Goal: Transaction & Acquisition: Subscribe to service/newsletter

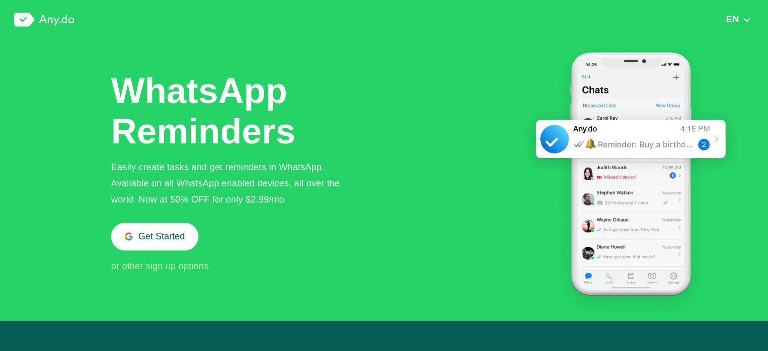
scroll to position [253, 0]
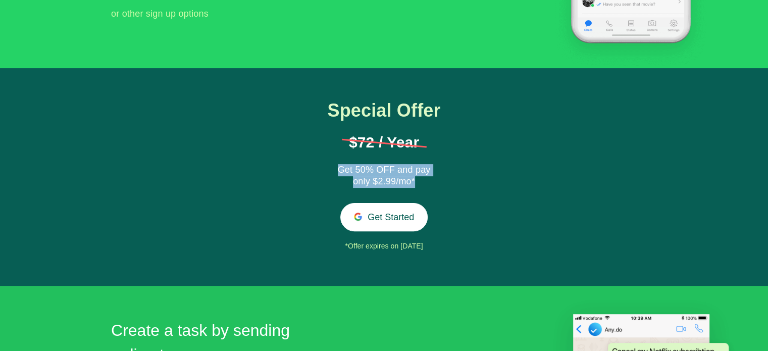
drag, startPoint x: 360, startPoint y: 161, endPoint x: 440, endPoint y: 181, distance: 83.3
click at [440, 181] on div "Special Offer $72 / Year Get 50% OFF and pay only $2.99/mo* Get Started *Offer …" at bounding box center [385, 178] width 158 height 154
drag, startPoint x: 414, startPoint y: 177, endPoint x: 331, endPoint y: 164, distance: 83.9
click at [331, 164] on div "Special Offer $72 / Year Get 50% OFF and pay only $2.99/mo* Get Started *Offer …" at bounding box center [385, 178] width 158 height 154
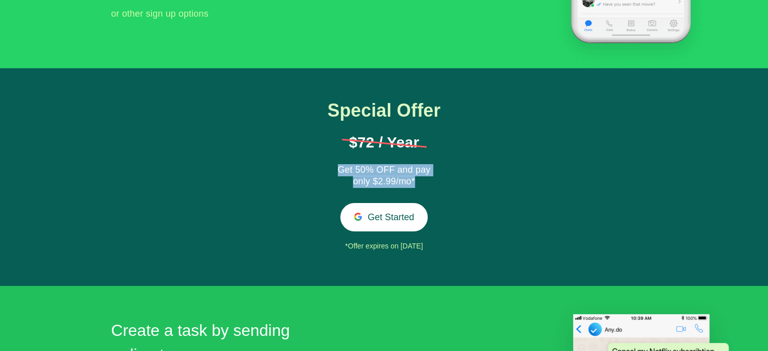
click at [331, 163] on div "Special Offer $72 / Year Get 50% OFF and pay only $2.99/mo* Get Started *Offer …" at bounding box center [385, 178] width 158 height 154
click at [404, 202] on div "Special Offer $72 / Year Get 50% OFF and pay only $2.99/mo* Get Started *Offer …" at bounding box center [385, 178] width 158 height 154
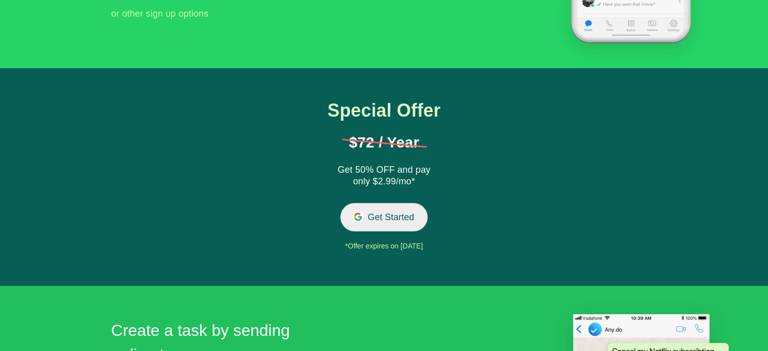
click at [402, 214] on button "Get Started" at bounding box center [383, 217] width 87 height 28
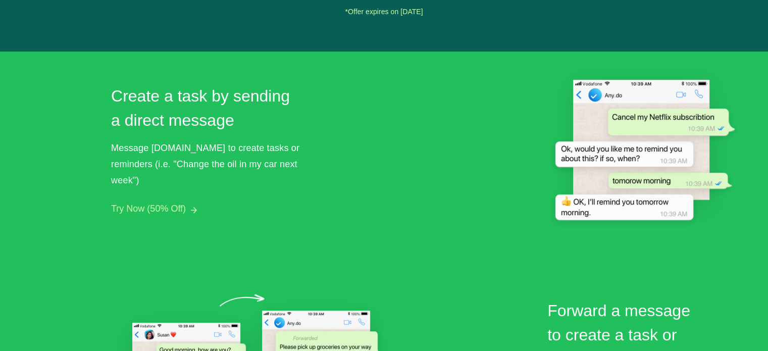
scroll to position [505, 0]
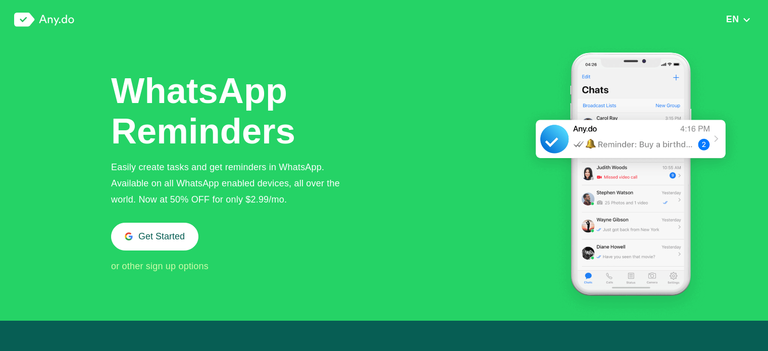
scroll to position [1056, 0]
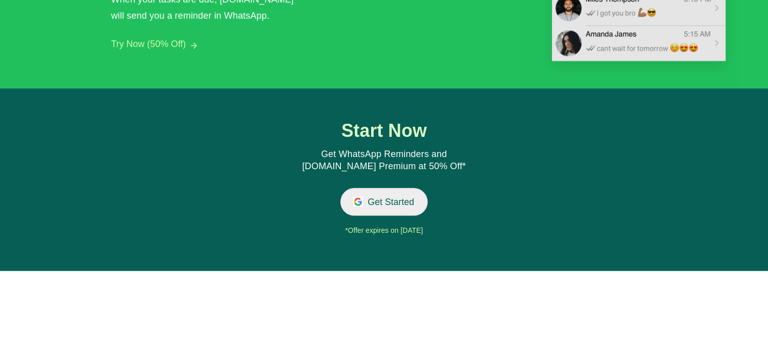
click at [400, 209] on button "Get Started" at bounding box center [383, 202] width 87 height 28
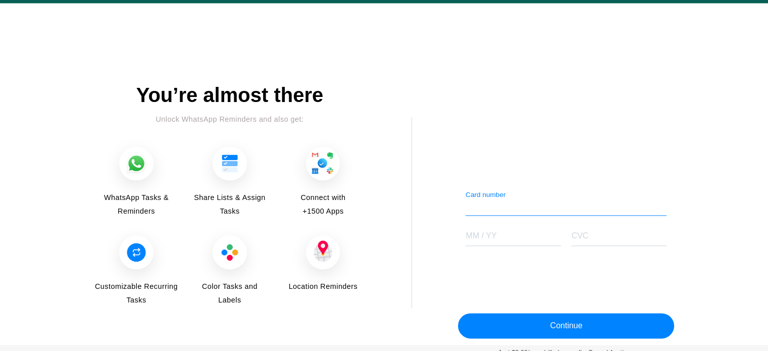
scroll to position [1260, 0]
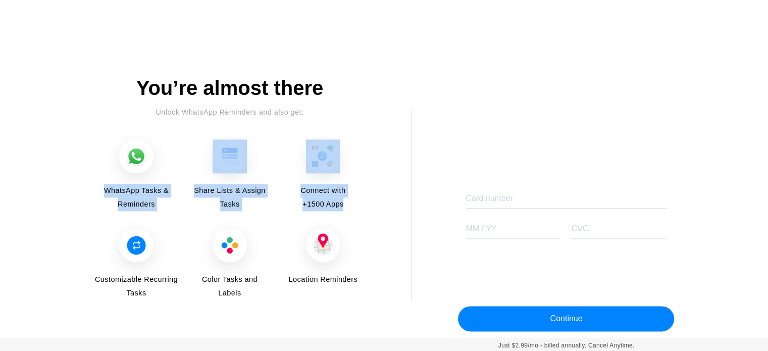
drag, startPoint x: 81, startPoint y: 183, endPoint x: 354, endPoint y: 204, distance: 273.1
click at [354, 204] on div "Over 30M people already rely on Any.do to get more done. Sign up now to get sta…" at bounding box center [384, 207] width 768 height 261
click at [354, 204] on div "Connect with +1500 Apps" at bounding box center [322, 175] width 85 height 73
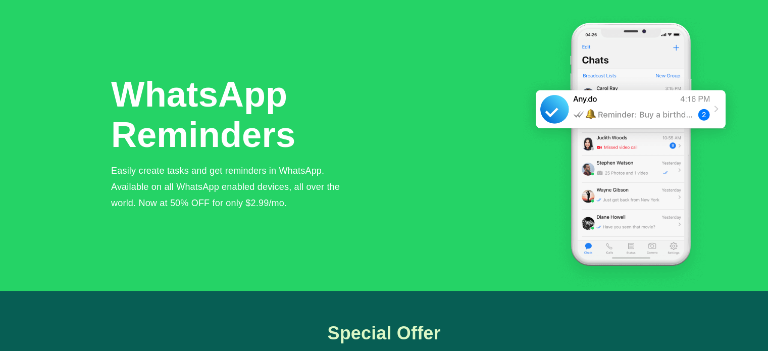
scroll to position [0, 0]
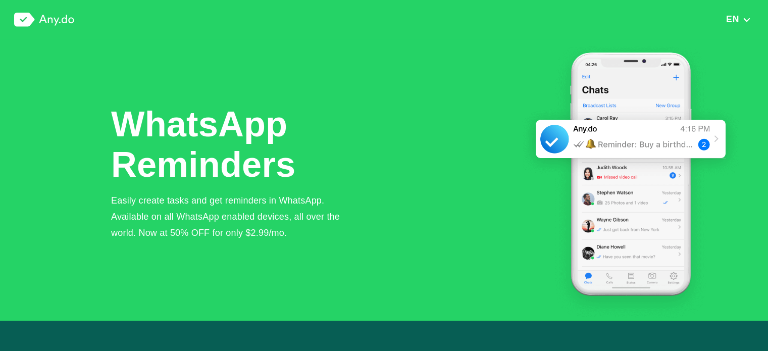
click at [755, 13] on div "EN English Arabic Deutsche Español French Hindi Italian Portuguese (Brazil) Rus…" at bounding box center [384, 19] width 768 height 39
click at [747, 15] on button "EN" at bounding box center [738, 19] width 31 height 11
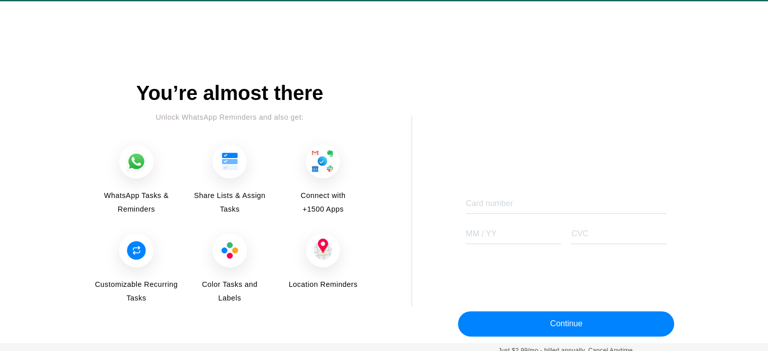
scroll to position [1260, 0]
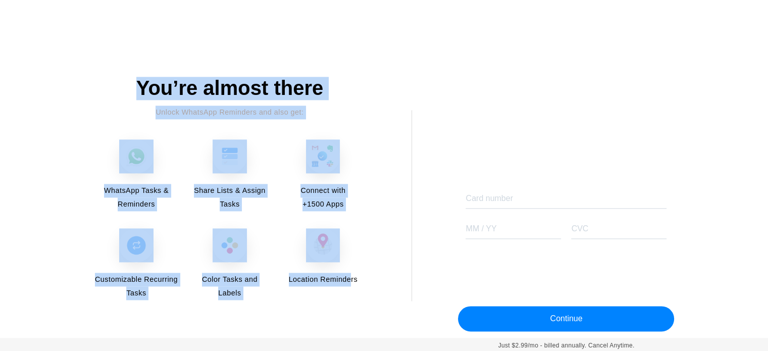
drag, startPoint x: 348, startPoint y: 286, endPoint x: 123, endPoint y: 83, distance: 303.7
click at [123, 83] on div "You’re almost there Unlock WhatsApp Reminders and also get: WhatsApp Tasks & Re…" at bounding box center [230, 189] width 272 height 224
click at [123, 83] on div "You’re almost there" at bounding box center [230, 88] width 272 height 23
